Goal: Check status: Check status

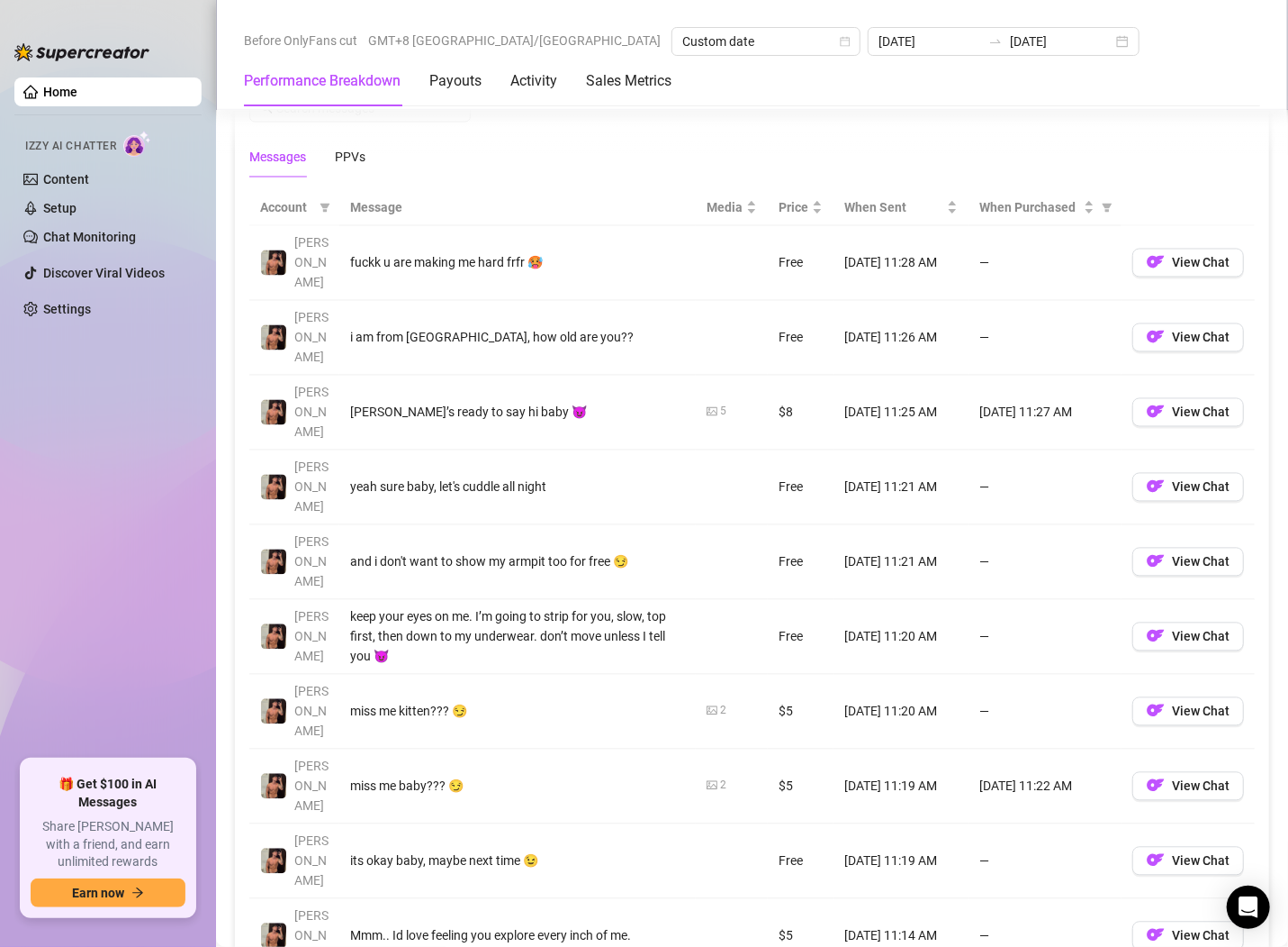
scroll to position [1108, 0]
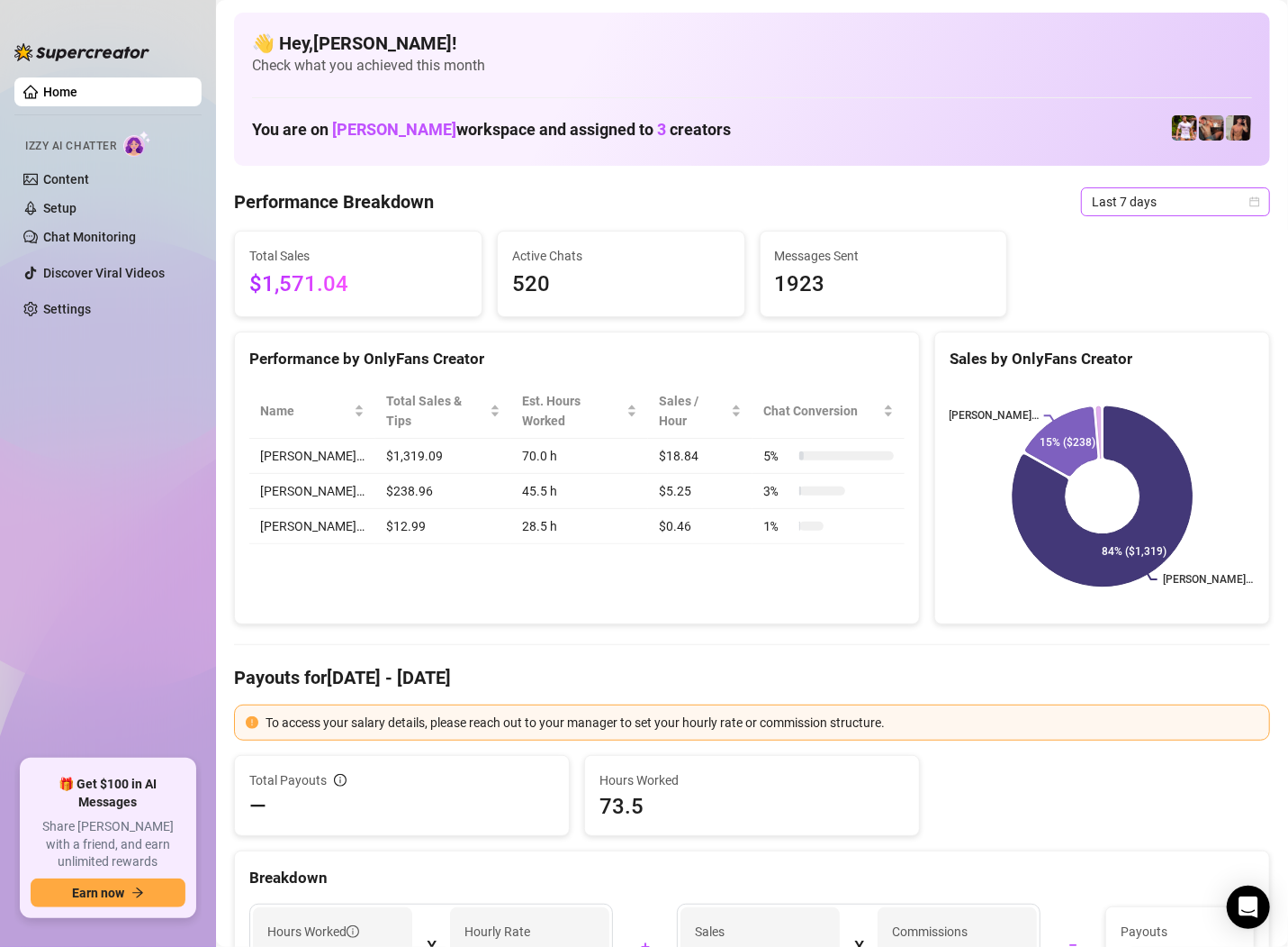
click at [1262, 204] on div "Last 7 days" at bounding box center [1176, 202] width 189 height 29
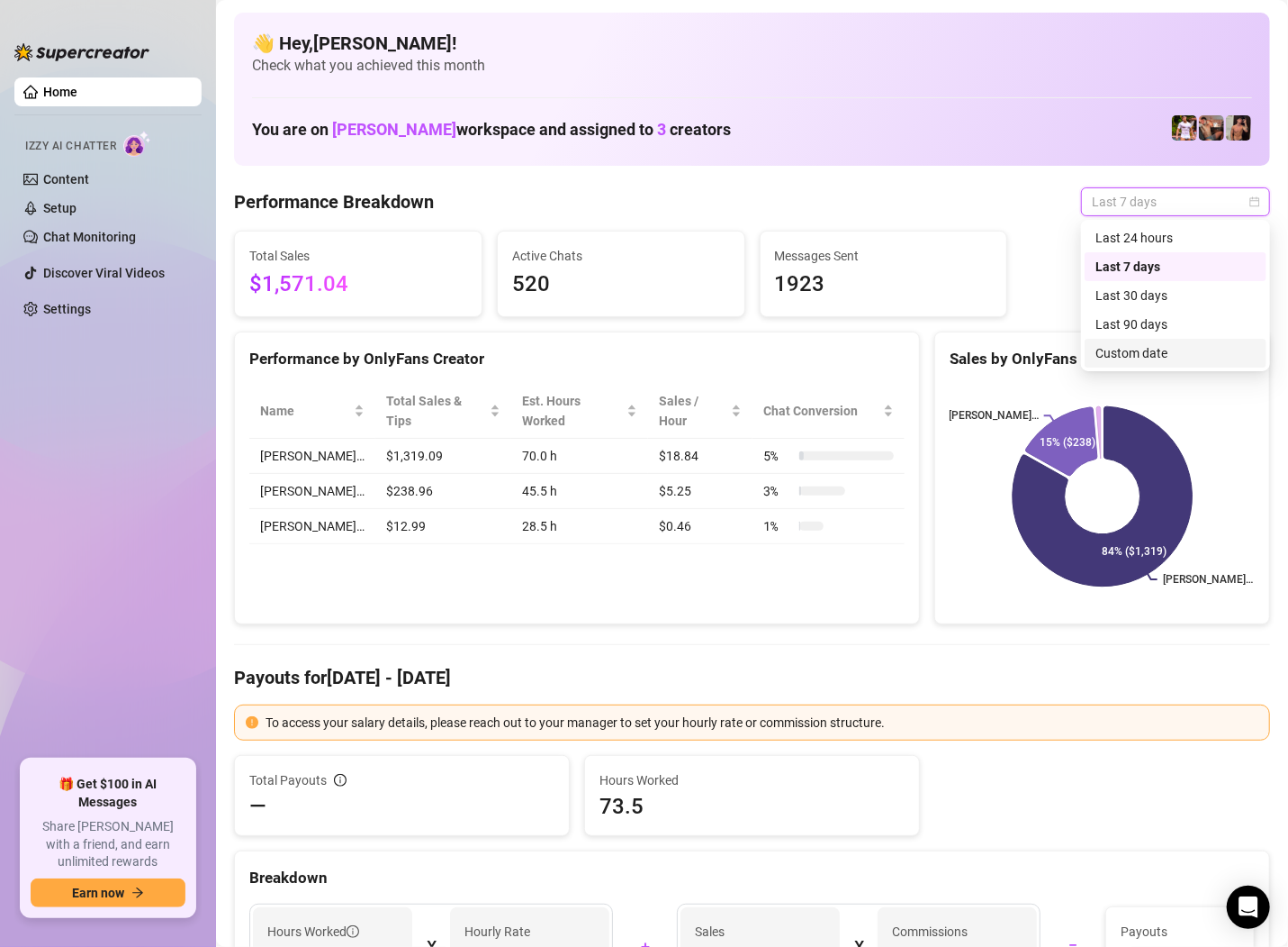
click at [1129, 356] on div "Custom date" at bounding box center [1175, 353] width 160 height 20
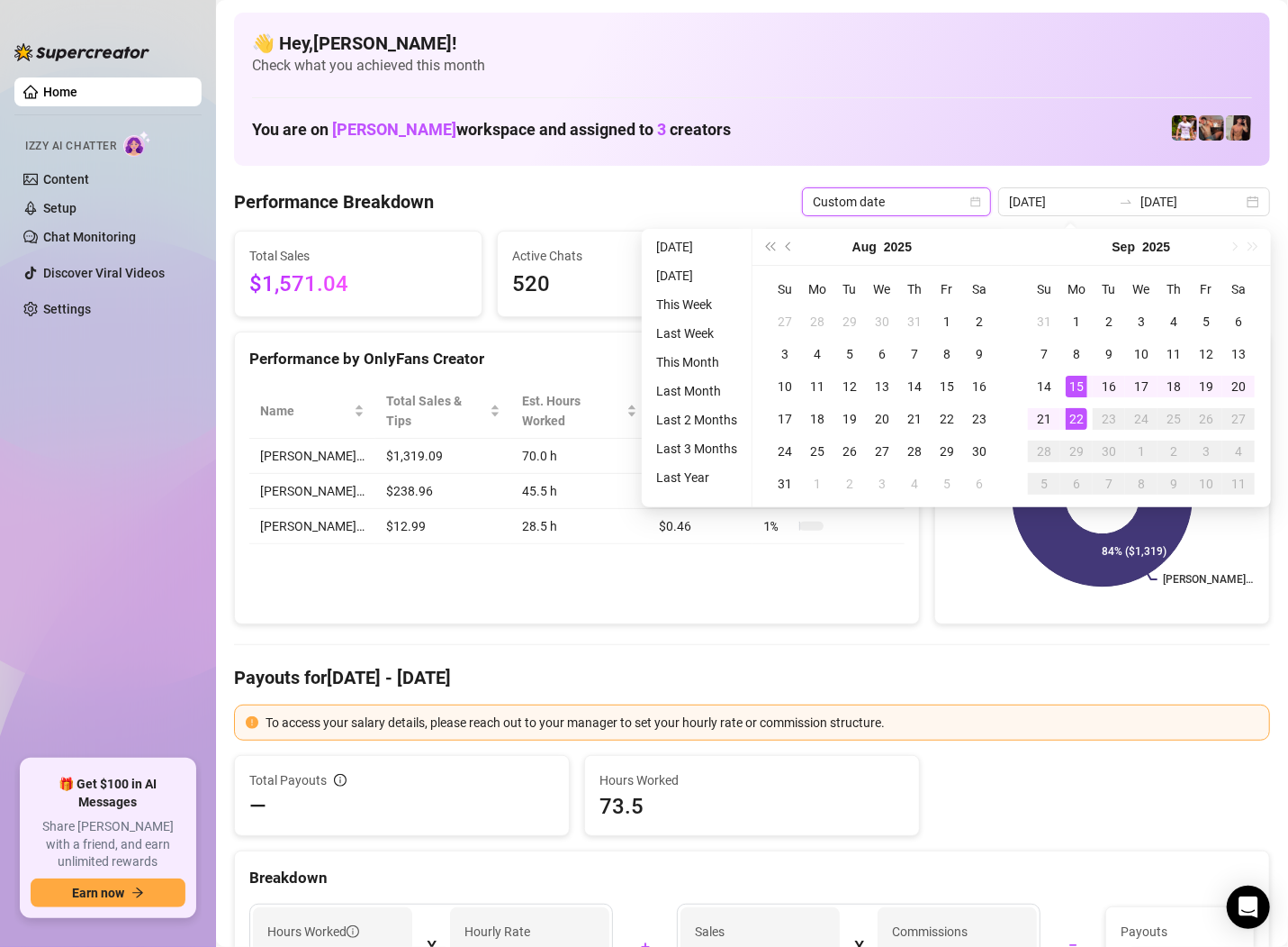
type input "[DATE]"
click at [1062, 418] on td "22" at bounding box center [1077, 419] width 33 height 33
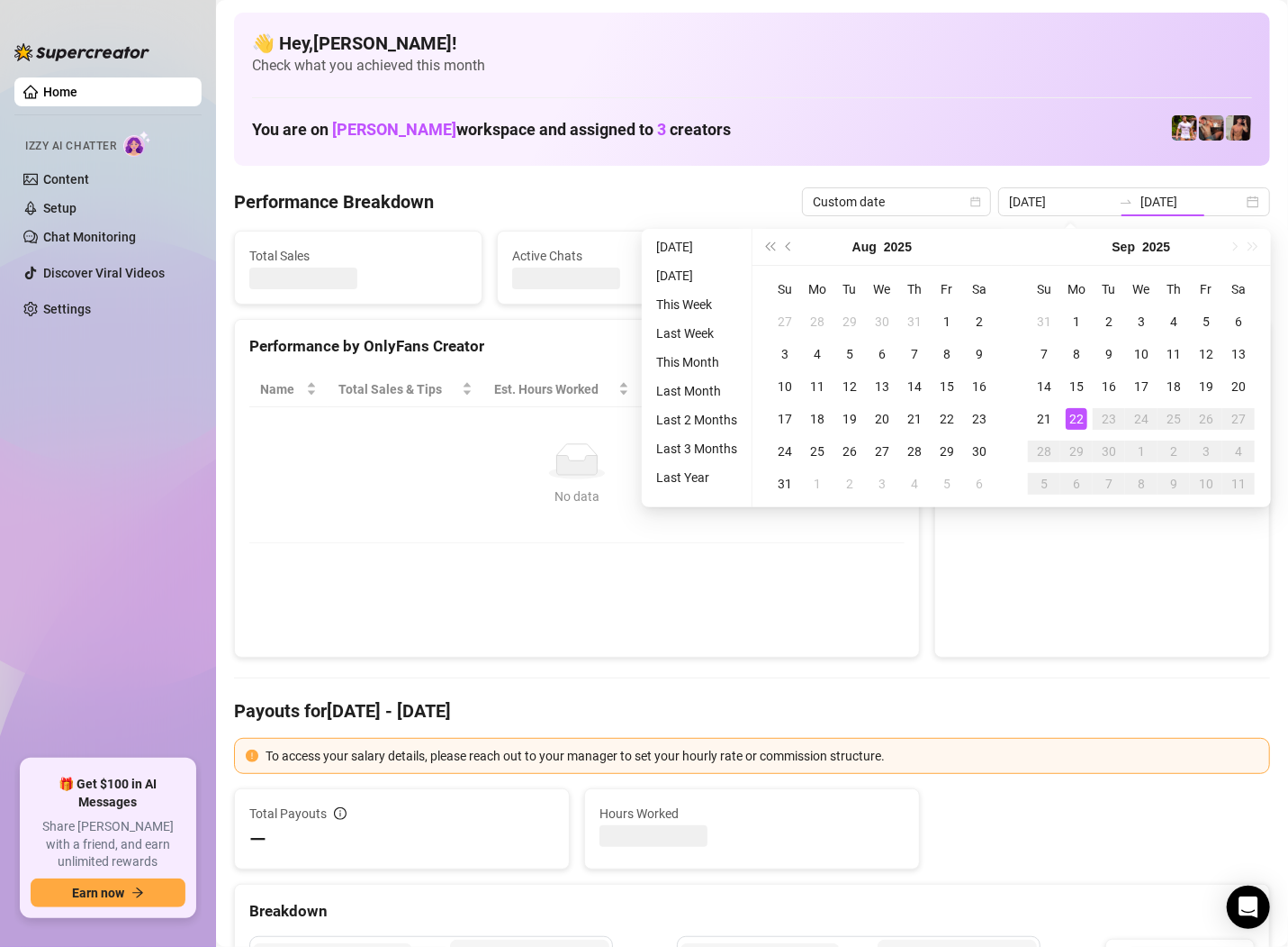
type input "[DATE]"
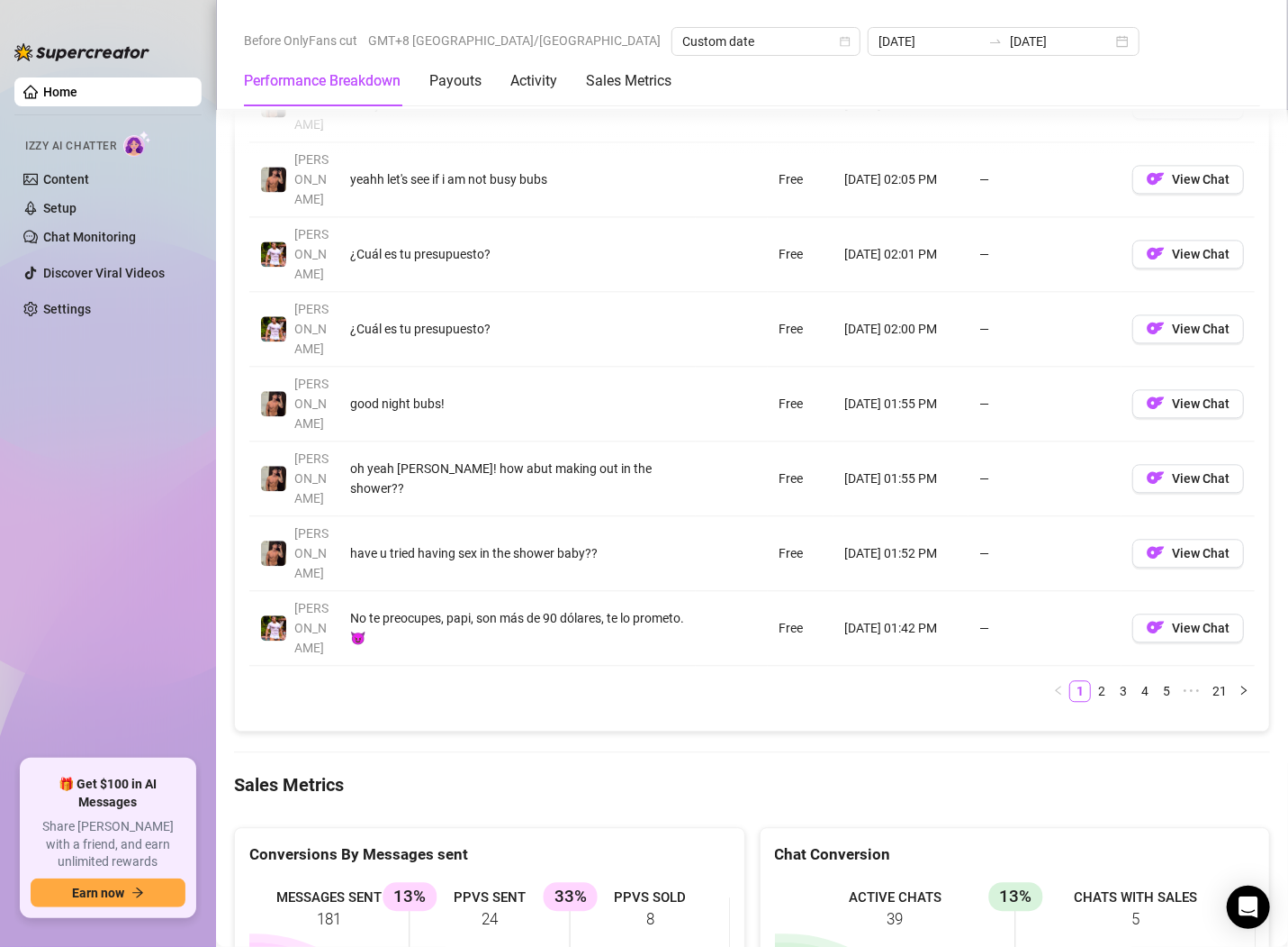
scroll to position [1985, 0]
